Goal: Task Accomplishment & Management: Manage account settings

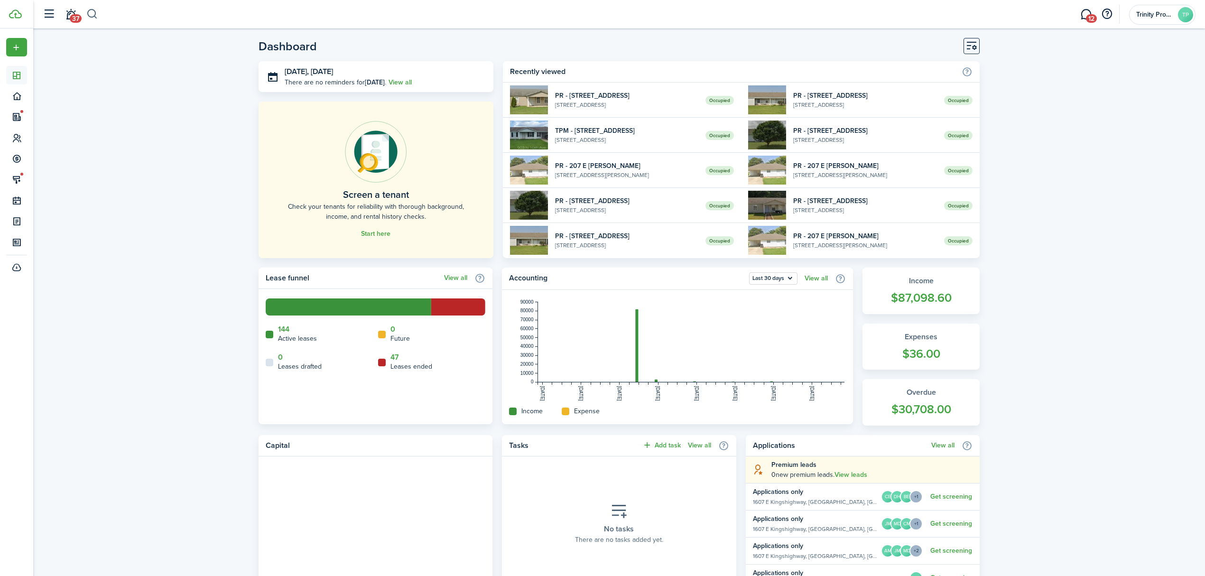
click at [94, 14] on button "button" at bounding box center [92, 14] width 12 height 16
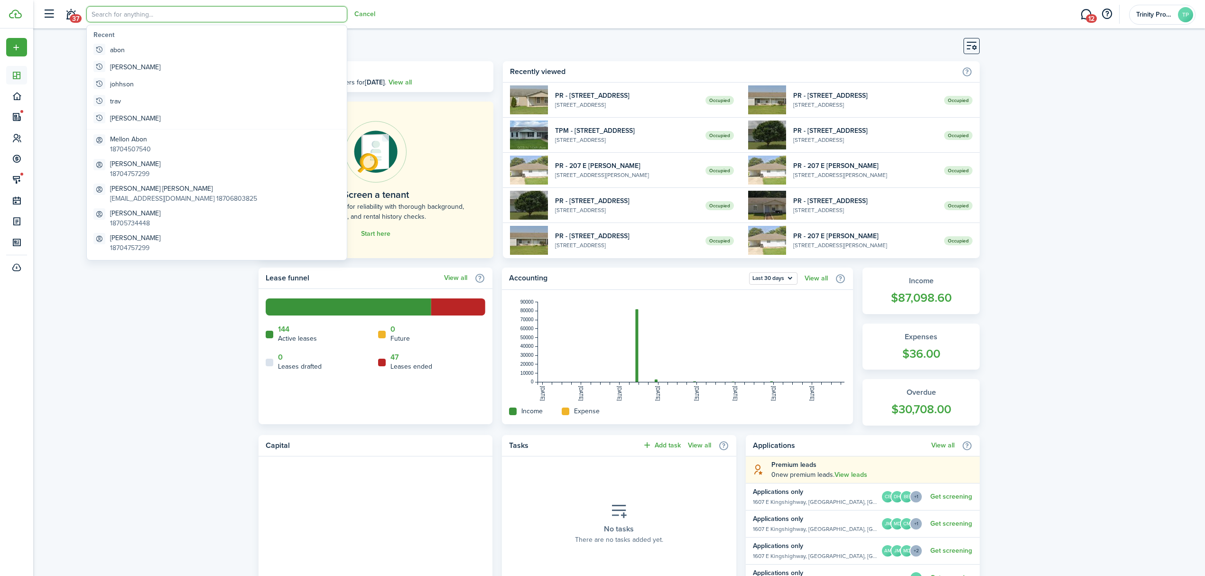
click at [110, 10] on input "search" at bounding box center [216, 14] width 261 height 16
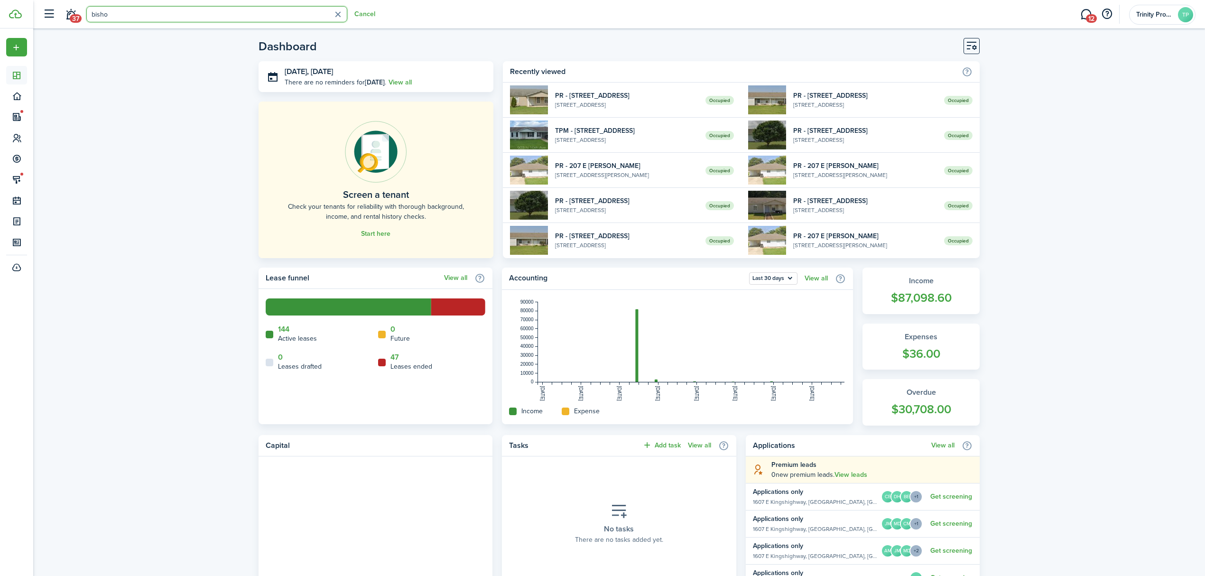
type input "[PERSON_NAME]"
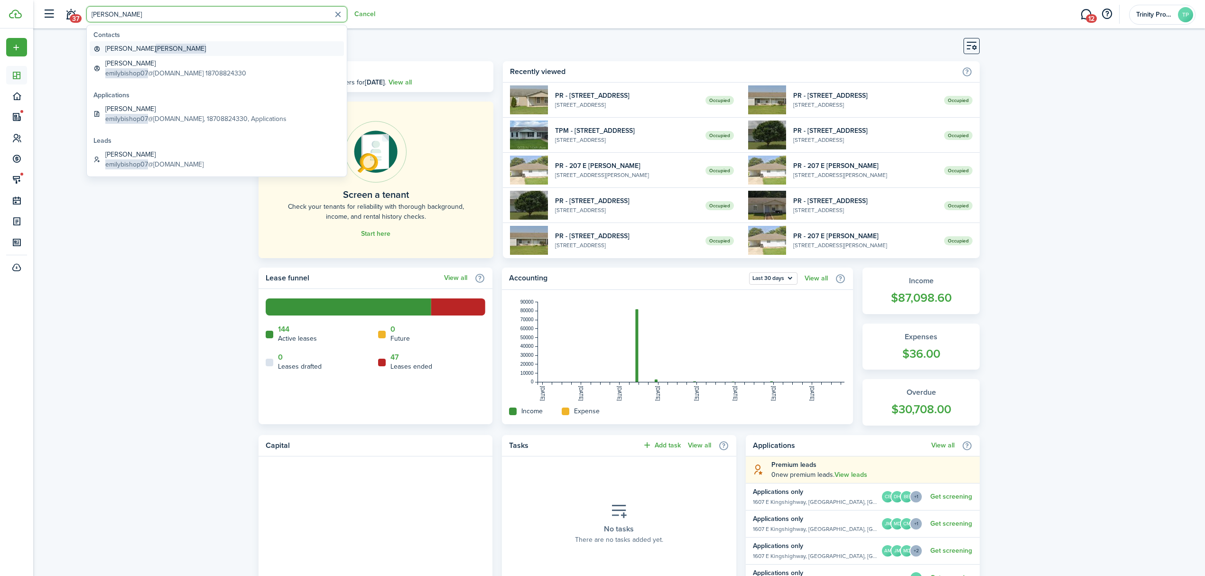
click at [156, 47] on span "[PERSON_NAME]" at bounding box center [181, 49] width 50 height 10
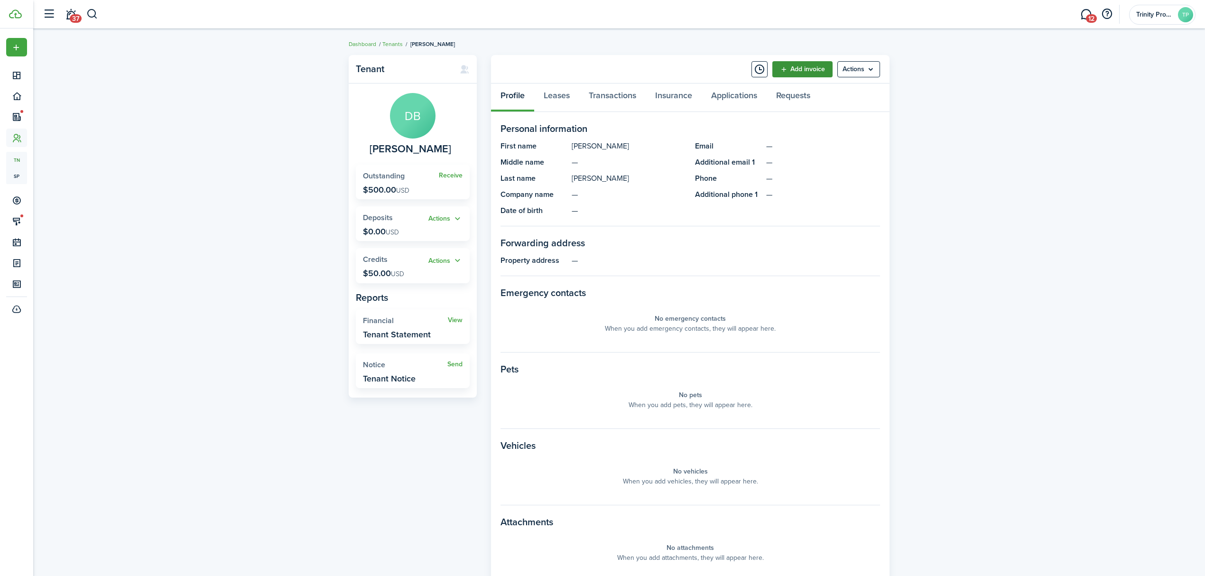
click at [792, 66] on link "Add invoice" at bounding box center [802, 69] width 60 height 16
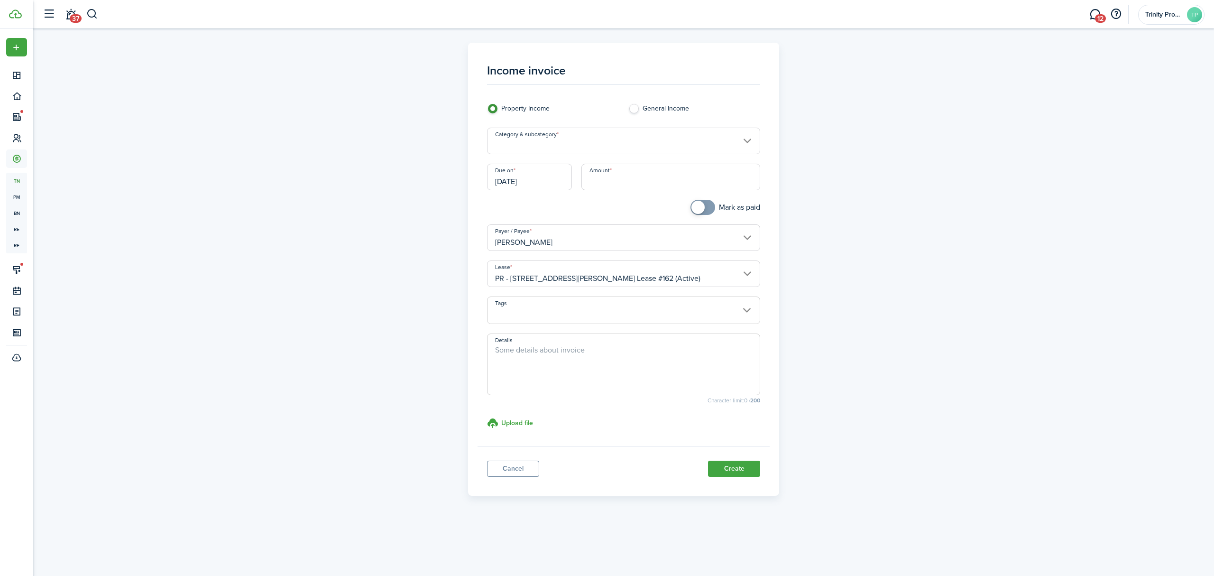
click at [533, 183] on input "[DATE]" at bounding box center [529, 177] width 85 height 27
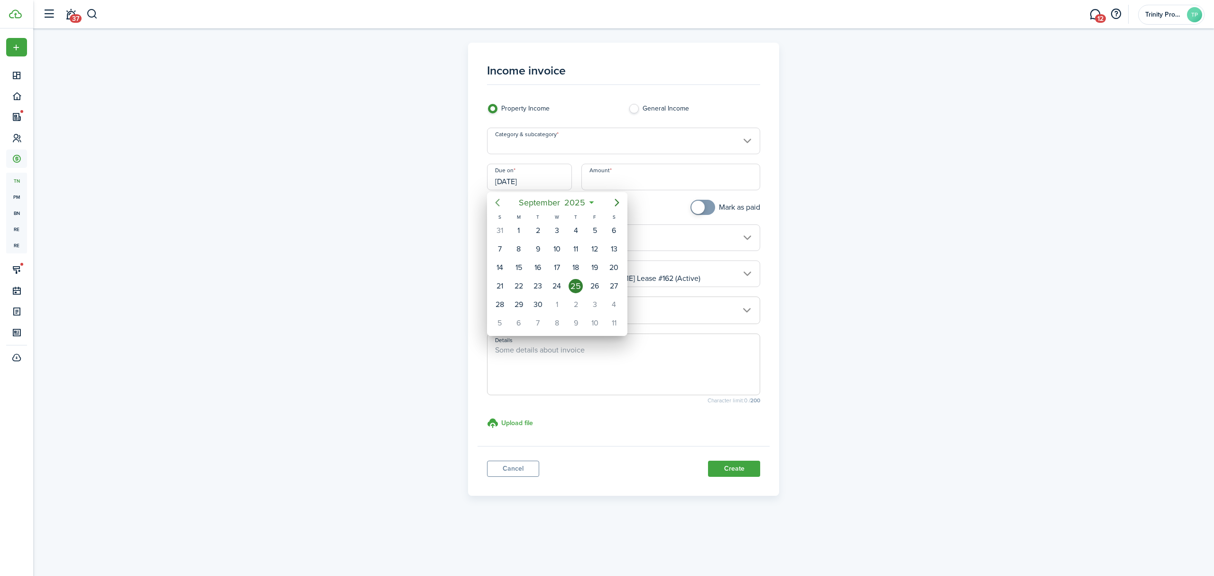
click at [500, 204] on icon "Previous page" at bounding box center [497, 202] width 11 height 11
click at [594, 232] on div "1" at bounding box center [595, 230] width 14 height 14
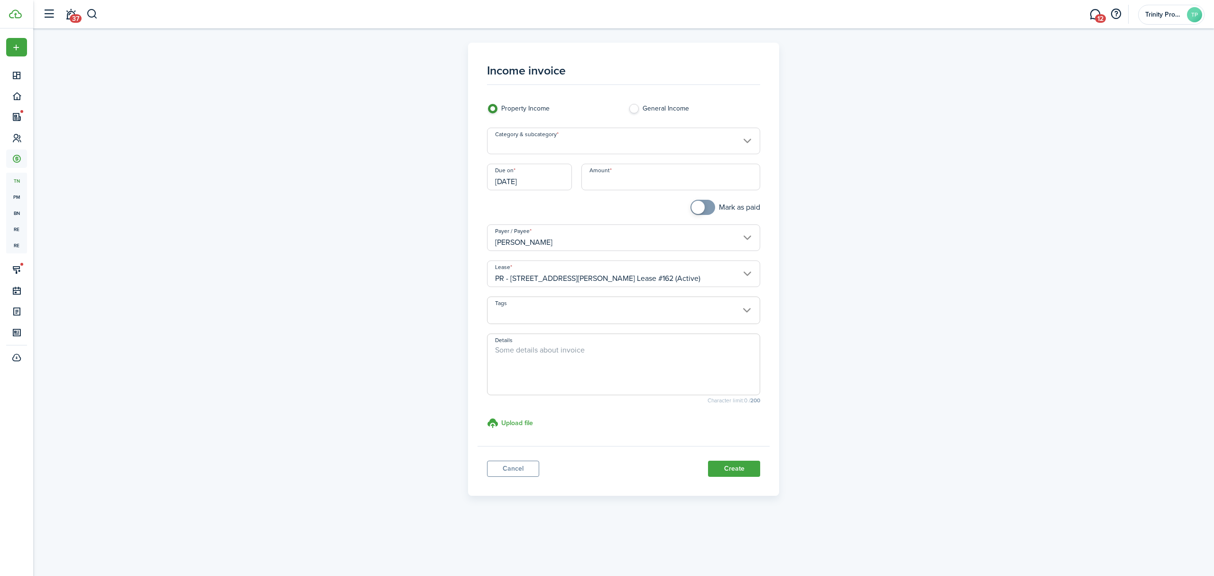
type input "[DATE]"
click at [618, 145] on input "Category & subcategory" at bounding box center [624, 141] width 274 height 27
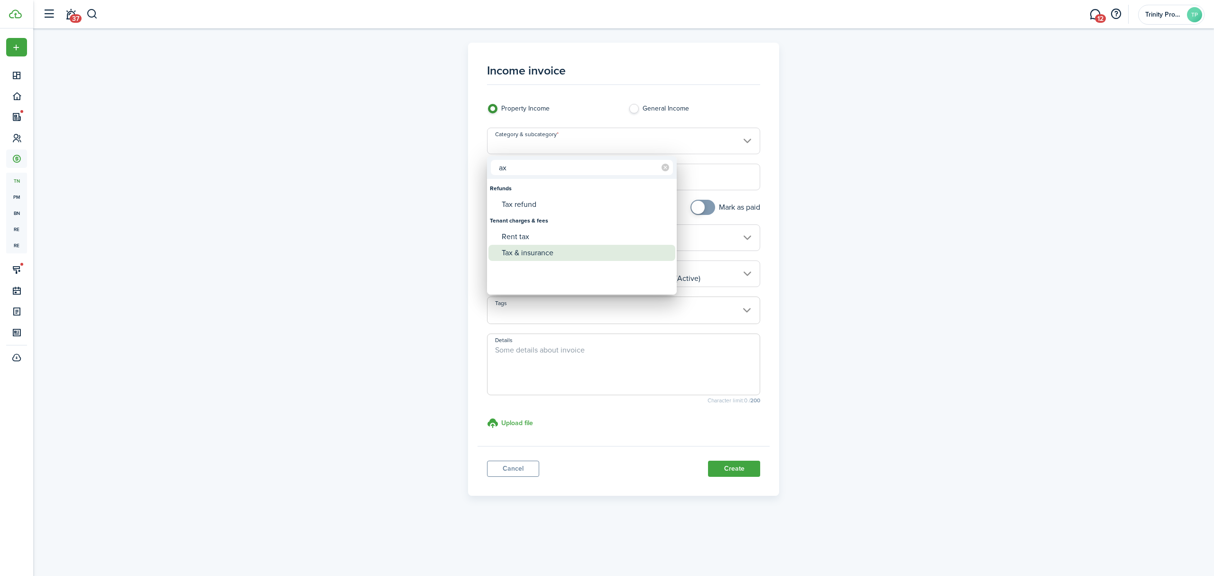
type input "ax"
click at [526, 250] on div "Tax & insurance" at bounding box center [586, 253] width 168 height 16
type input "Tenant charges & fees / Tax & insurance"
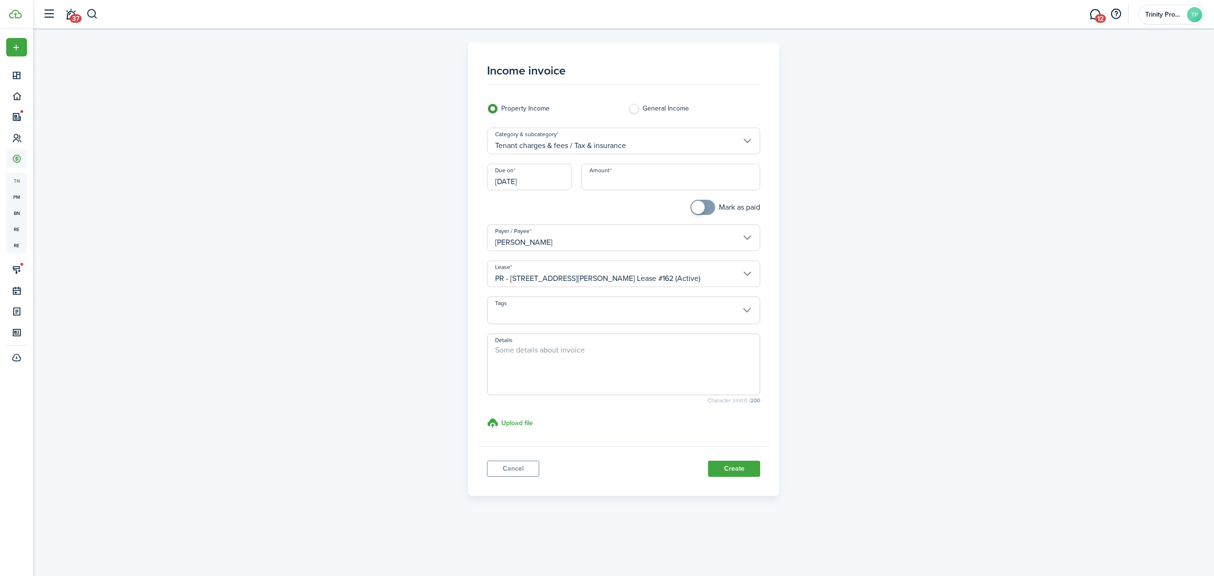
click at [610, 178] on input "Amount" at bounding box center [671, 177] width 179 height 27
type input "$600.00"
click at [724, 470] on button "Create" at bounding box center [734, 469] width 52 height 16
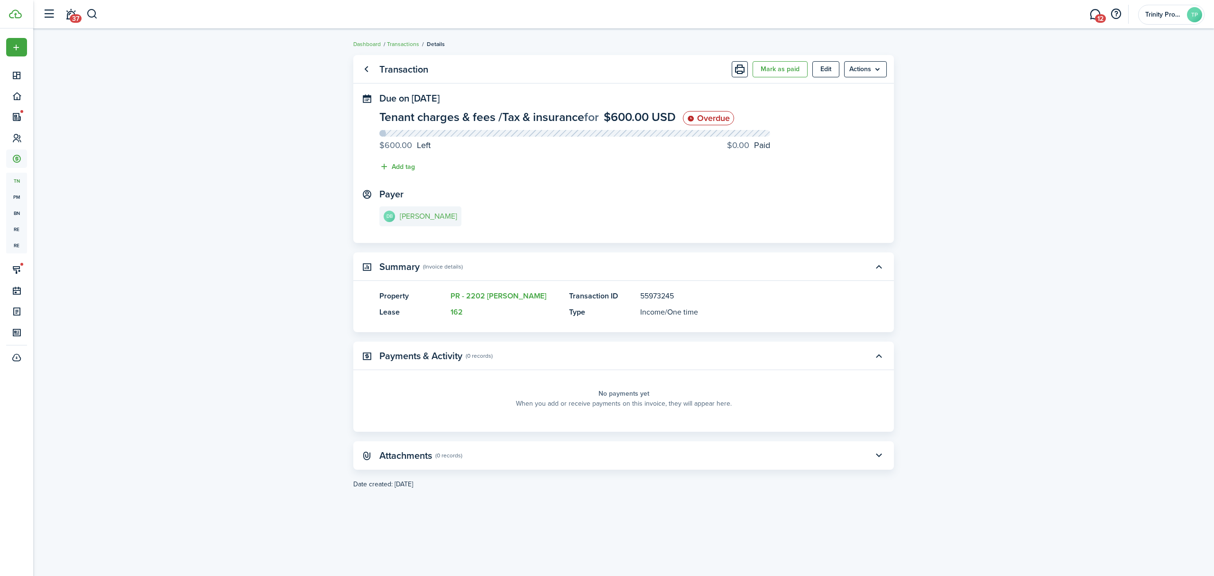
click at [399, 211] on link "DB [PERSON_NAME]" at bounding box center [420, 216] width 82 height 20
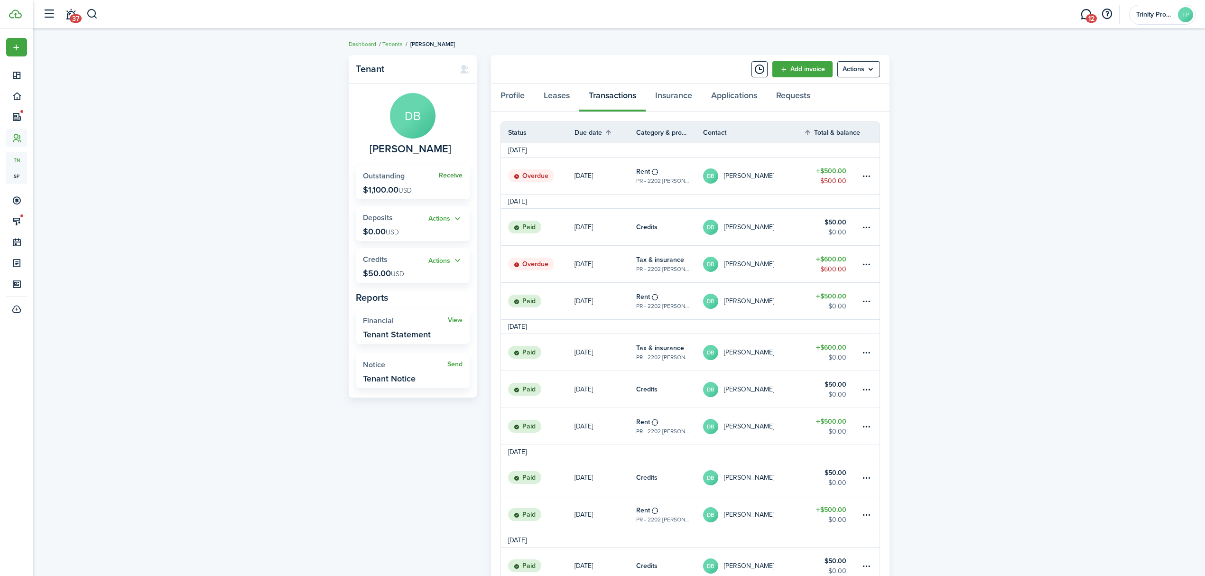
click at [457, 174] on link "Receive" at bounding box center [451, 176] width 24 height 8
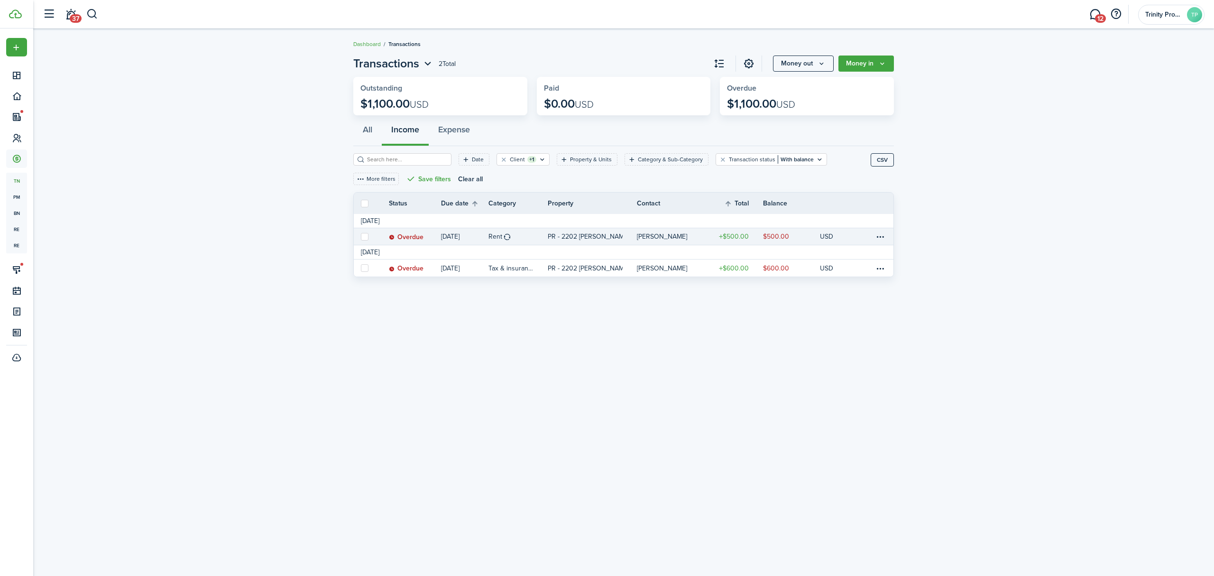
click at [361, 237] on label at bounding box center [365, 237] width 8 height 8
click at [361, 237] on input "checkbox" at bounding box center [360, 236] width 0 height 0
checkbox input "true"
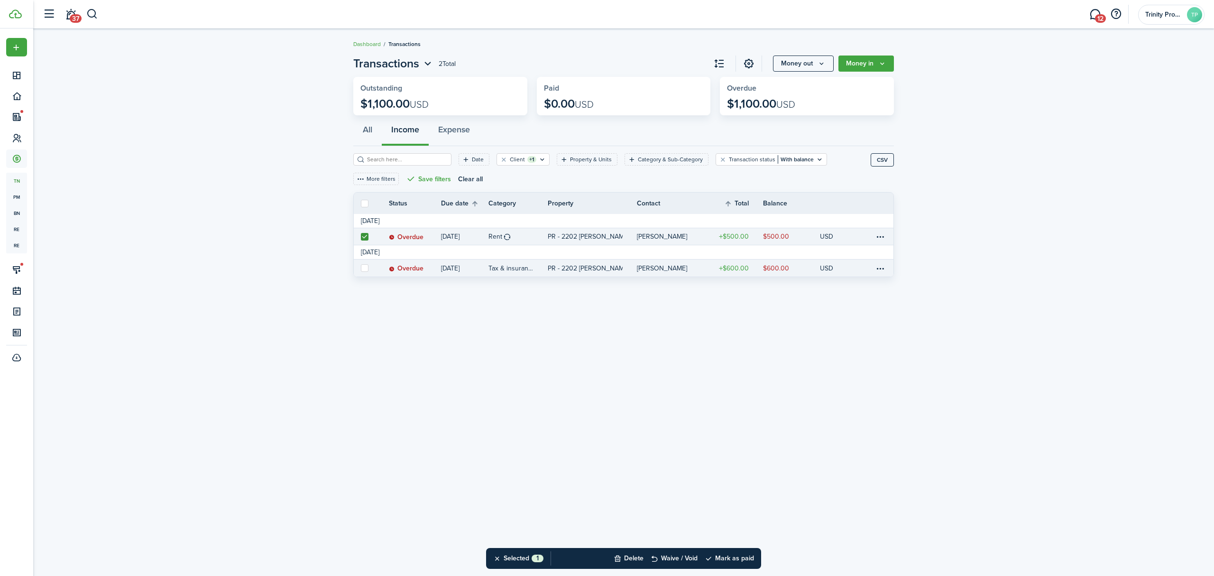
click at [362, 270] on label at bounding box center [365, 268] width 8 height 8
click at [361, 268] on input "checkbox" at bounding box center [360, 268] width 0 height 0
checkbox input "true"
click at [736, 560] on button "Mark as paid" at bounding box center [729, 558] width 49 height 21
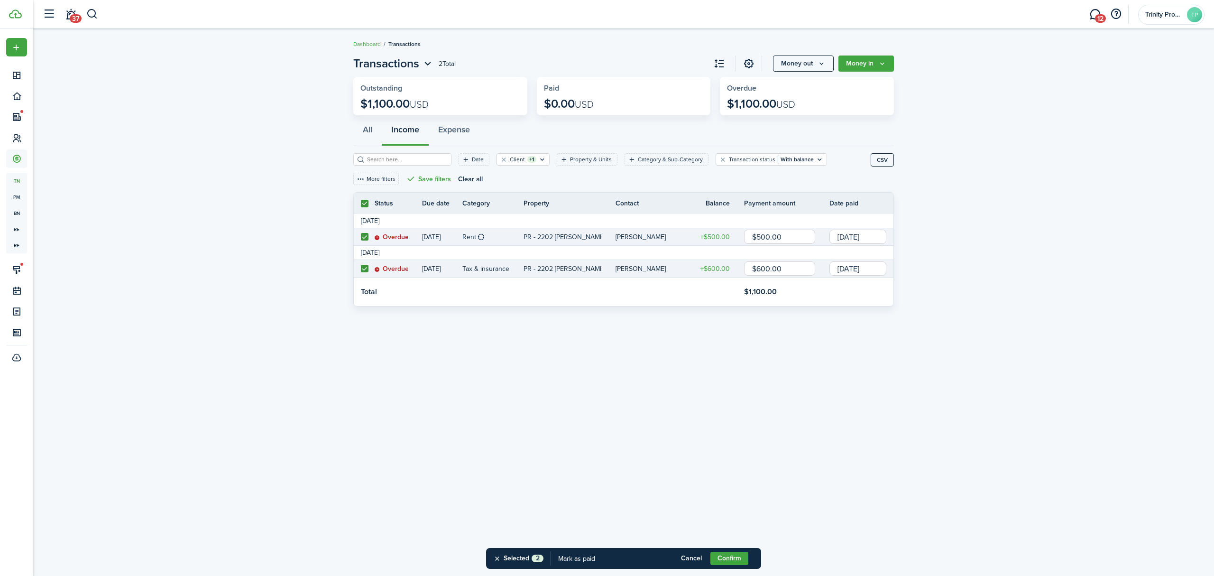
click at [781, 268] on input "$600.00" at bounding box center [779, 268] width 71 height 14
click at [816, 390] on div "Transactions 2 Total Money out Money in Outstanding $1,100.00 USD Paid $0.00 US…" at bounding box center [623, 302] width 1181 height 504
type input "$50.00"
click at [725, 557] on button "Confirm" at bounding box center [730, 558] width 38 height 13
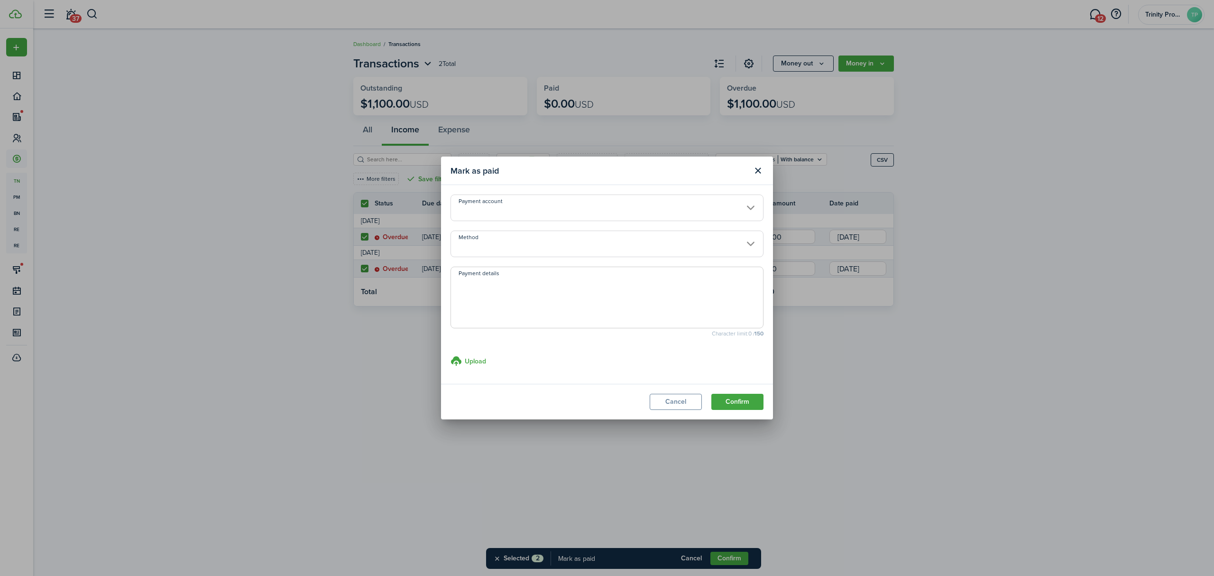
click at [634, 241] on input "Method" at bounding box center [607, 244] width 313 height 27
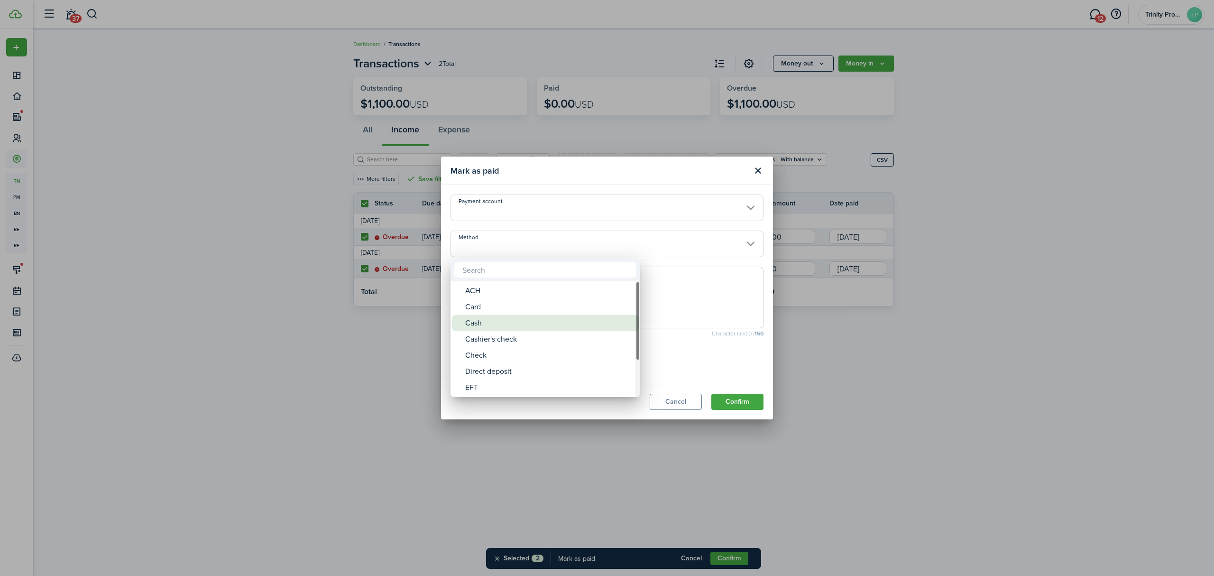
click at [503, 323] on div "Cash" at bounding box center [549, 323] width 168 height 16
type input "Cash"
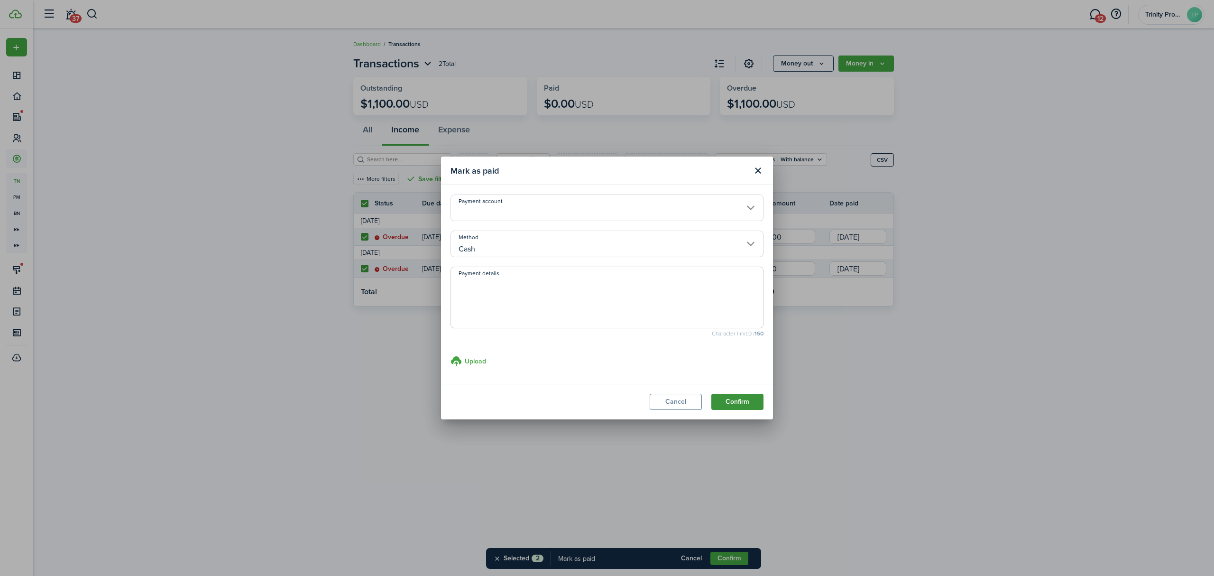
click at [736, 403] on button "Confirm" at bounding box center [737, 402] width 52 height 16
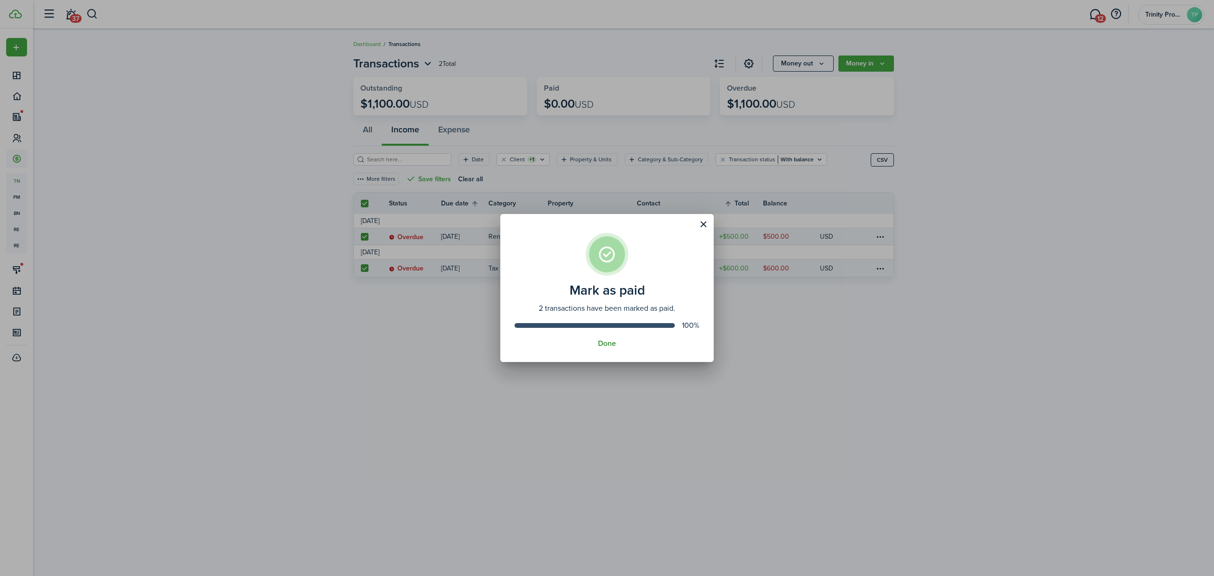
click at [602, 342] on button "Done" at bounding box center [607, 343] width 18 height 9
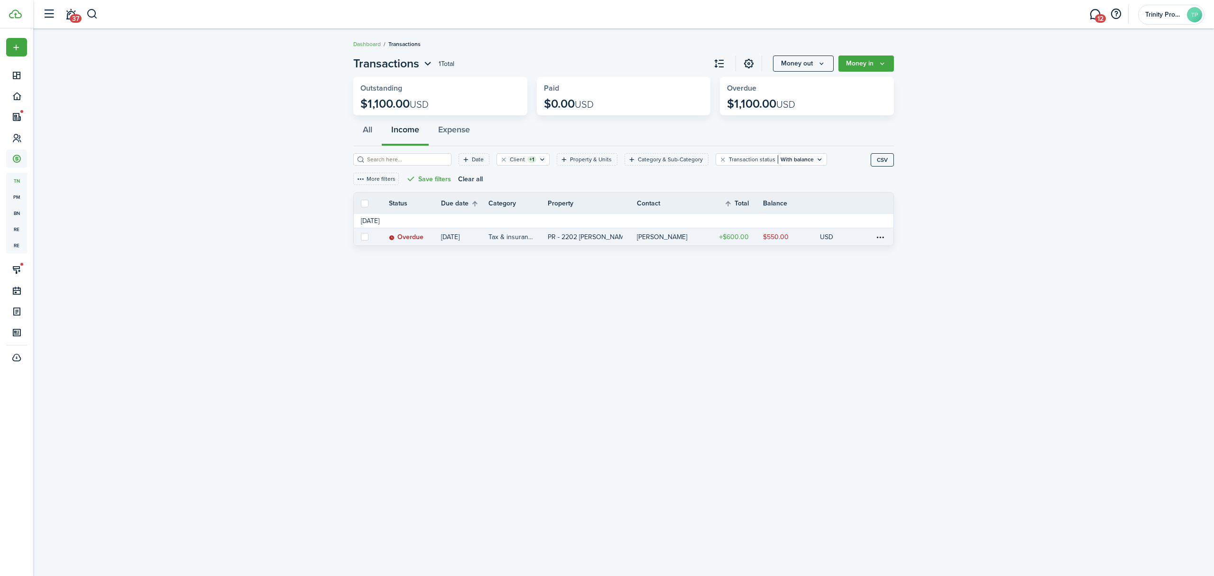
click at [566, 234] on p "PR - 2202 [PERSON_NAME]" at bounding box center [585, 237] width 75 height 10
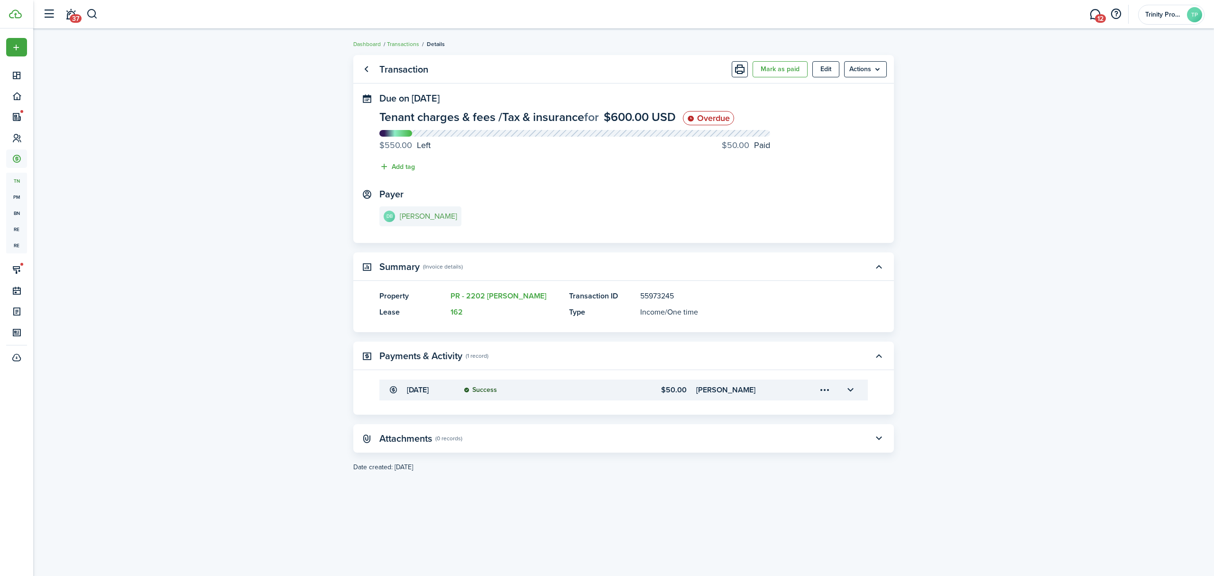
click at [415, 219] on e-details-info-title "[PERSON_NAME]" at bounding box center [428, 216] width 57 height 9
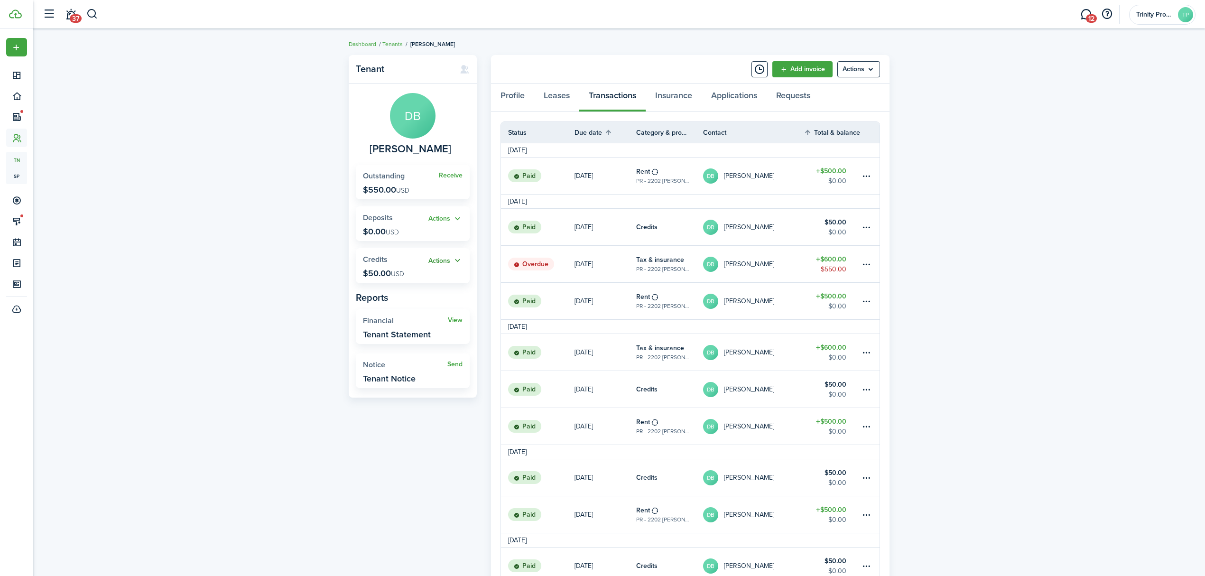
click at [442, 259] on button "Actions" at bounding box center [445, 260] width 34 height 11
click at [403, 293] on link "Apply" at bounding box center [420, 295] width 83 height 16
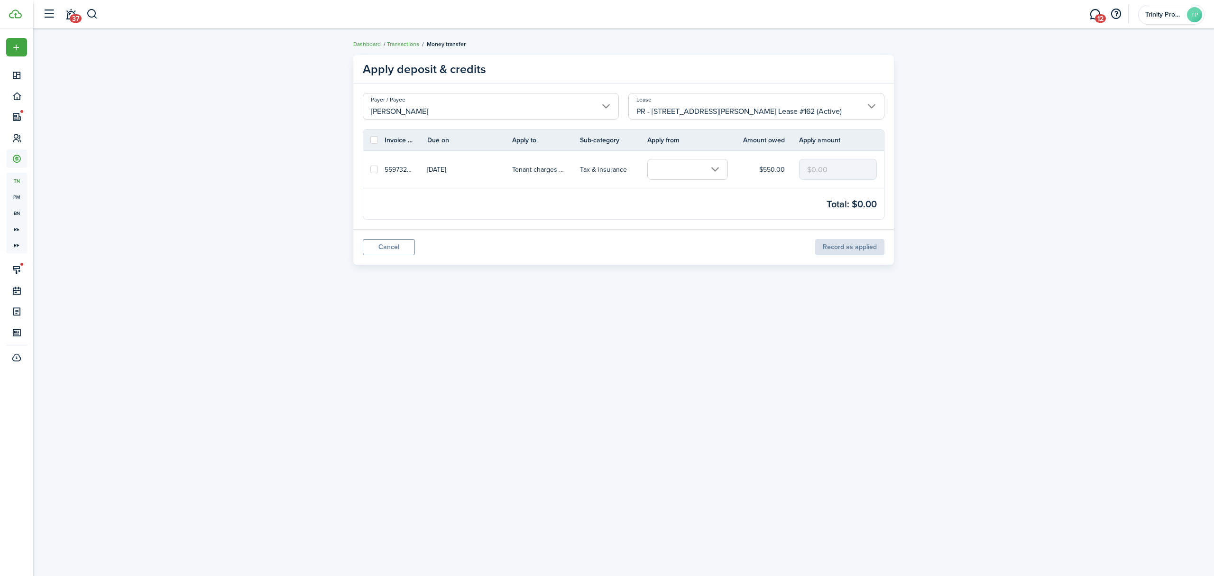
drag, startPoint x: 372, startPoint y: 167, endPoint x: 480, endPoint y: 173, distance: 108.3
click at [372, 168] on label at bounding box center [374, 170] width 8 height 8
click at [370, 169] on input "checkbox" at bounding box center [370, 169] width 0 height 0
checkbox input "true"
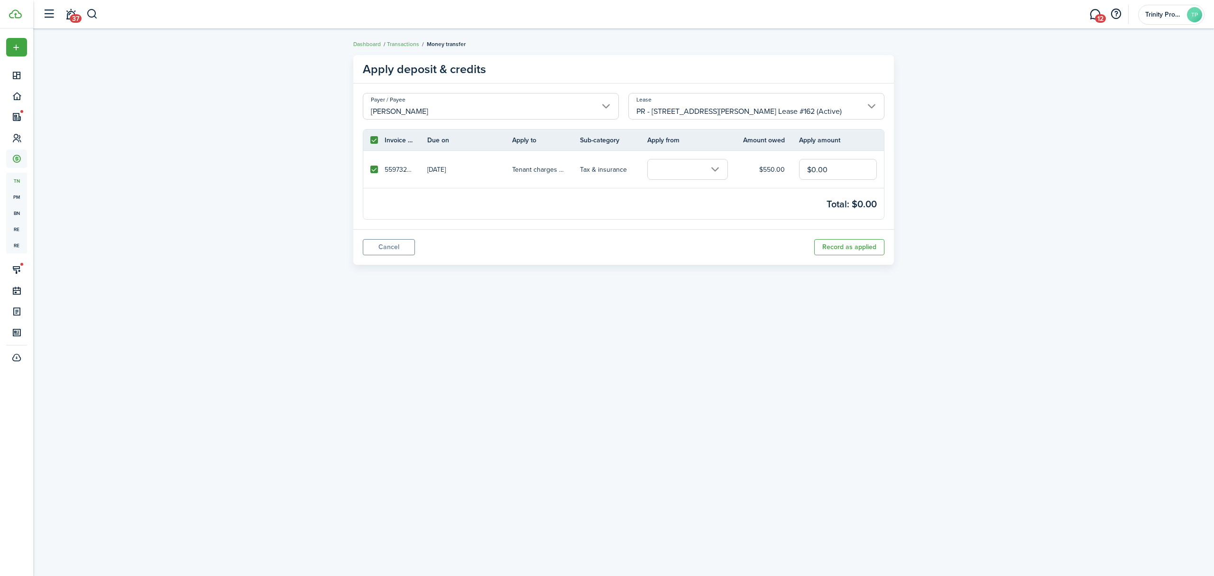
click at [682, 166] on input "text" at bounding box center [687, 169] width 81 height 21
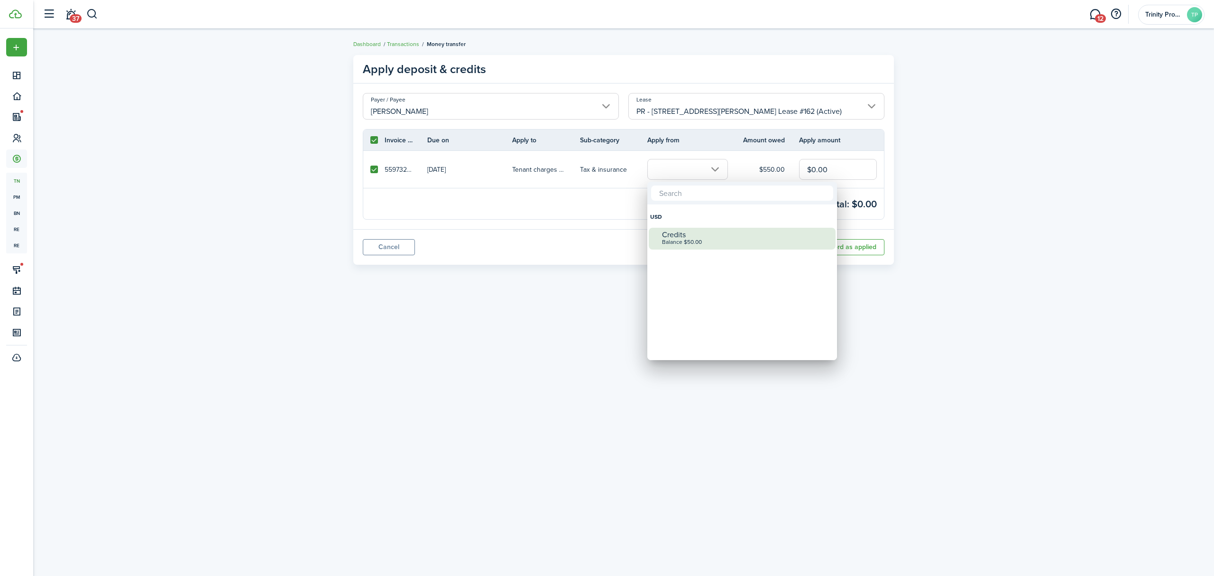
click at [706, 238] on div "Credits" at bounding box center [746, 235] width 168 height 9
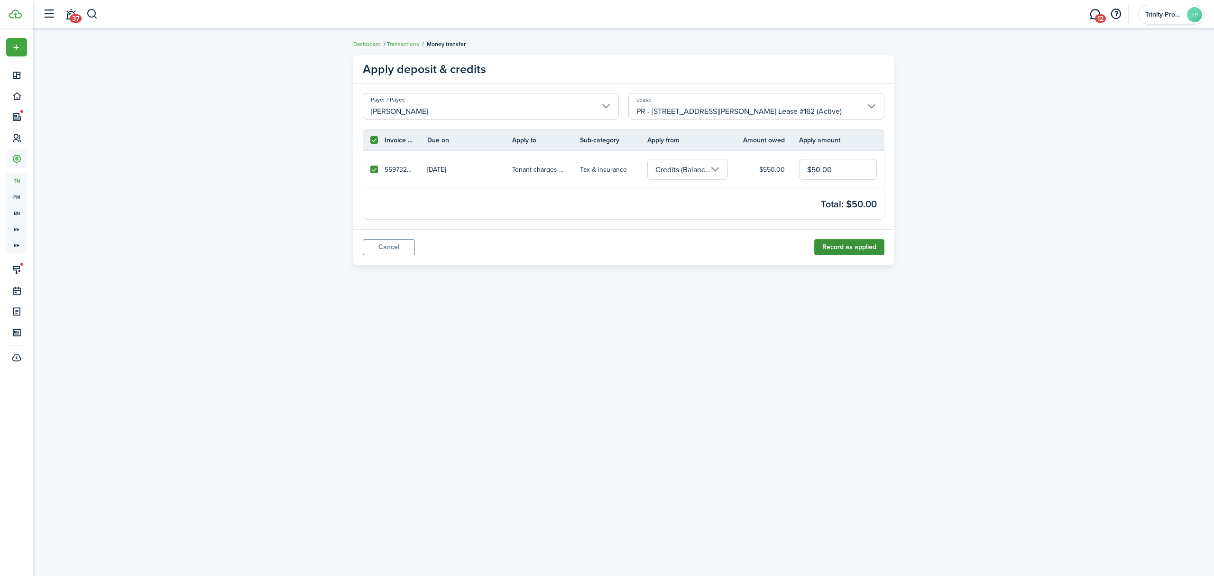
click at [845, 249] on button "Record as applied" at bounding box center [849, 247] width 70 height 16
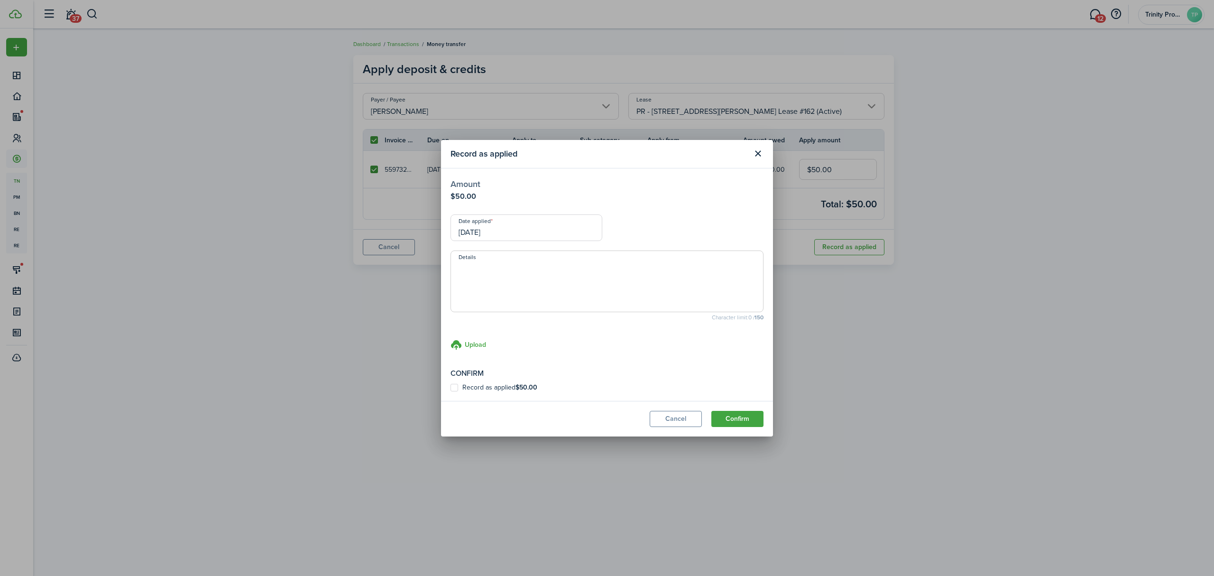
click at [497, 384] on label "Record as applied $50.00" at bounding box center [494, 388] width 87 height 8
click at [451, 387] on input "Record as applied $50.00" at bounding box center [450, 387] width 0 height 0
checkbox input "true"
click at [727, 422] on button "Confirm" at bounding box center [737, 419] width 52 height 16
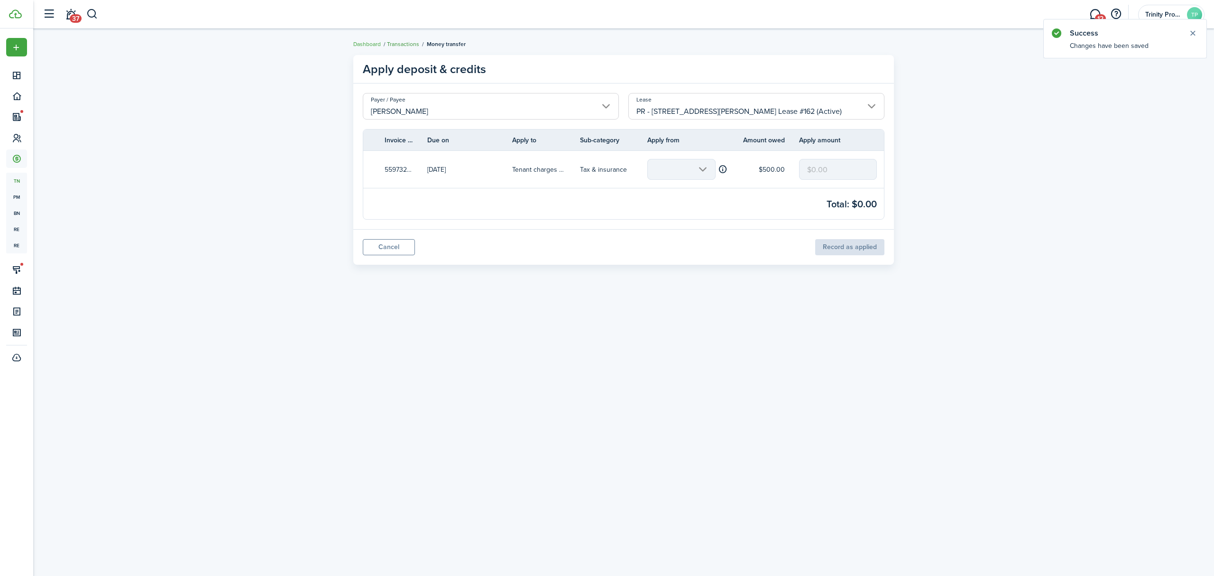
click at [401, 44] on link "Transactions" at bounding box center [403, 44] width 32 height 9
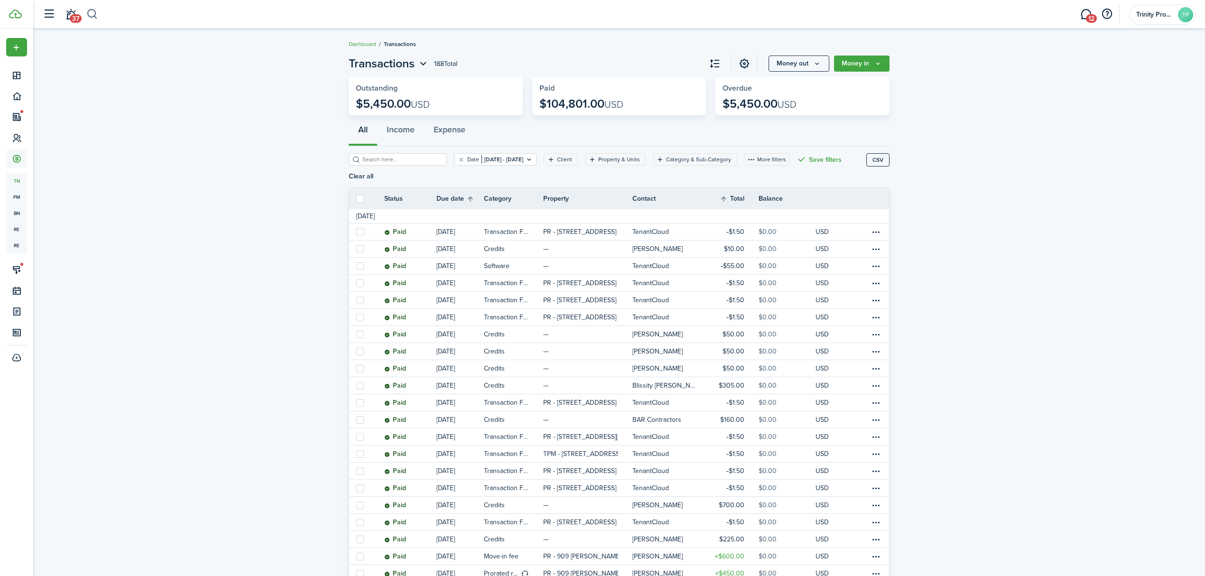
click at [90, 14] on button "button" at bounding box center [92, 14] width 12 height 16
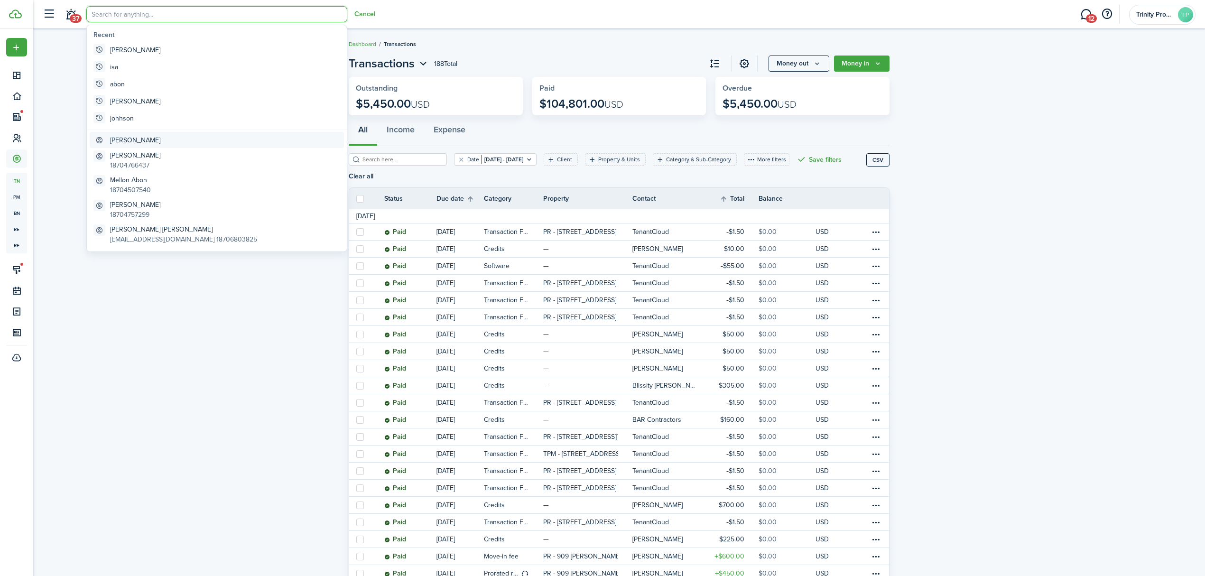
click at [142, 134] on link "[PERSON_NAME]" at bounding box center [217, 140] width 254 height 16
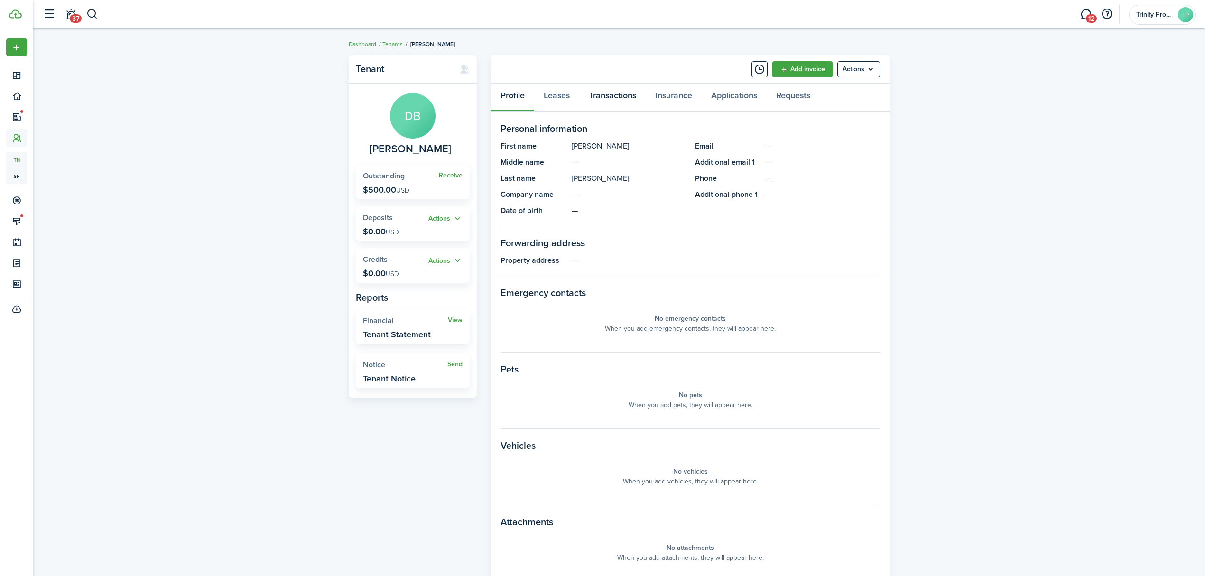
click at [608, 94] on link "Transactions" at bounding box center [612, 97] width 66 height 28
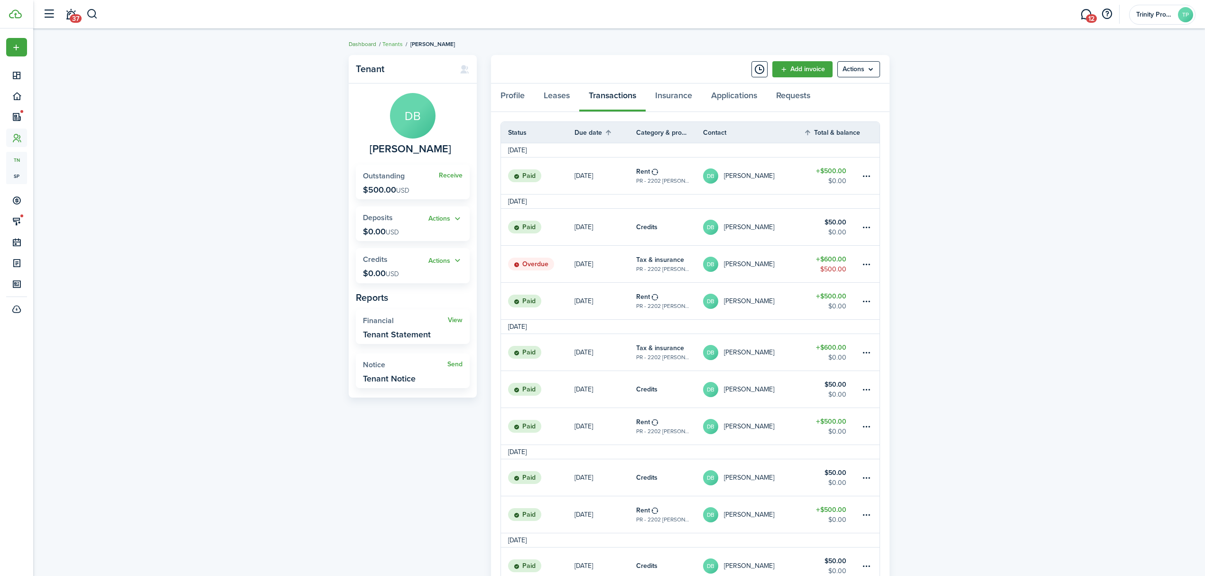
click at [361, 45] on link "Dashboard" at bounding box center [363, 44] width 28 height 9
